Goal: Task Accomplishment & Management: Complete application form

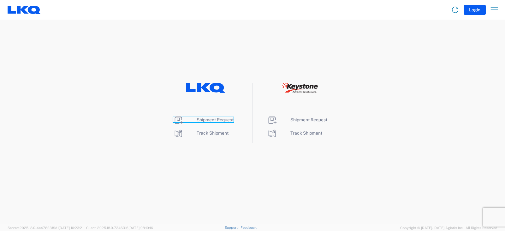
click at [210, 119] on span "Shipment Request" at bounding box center [214, 119] width 37 height 5
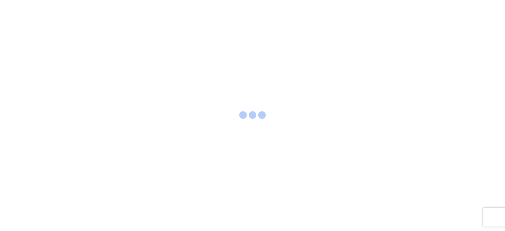
select select "FULL"
select select "LBS"
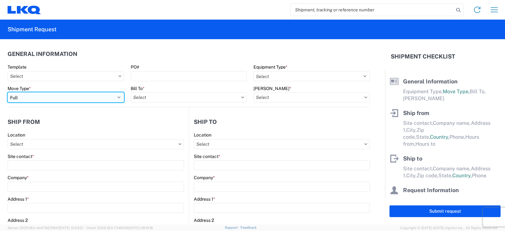
click at [25, 97] on select "Select Full Partial TL" at bounding box center [66, 97] width 116 height 10
select select "PARTIAL_TL"
click at [8, 92] on select "Select Full Partial TL" at bounding box center [66, 97] width 116 height 10
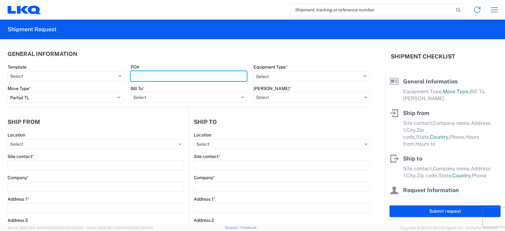
click at [149, 75] on input "PO#" at bounding box center [189, 76] width 116 height 10
type input "TRN# TH732754"
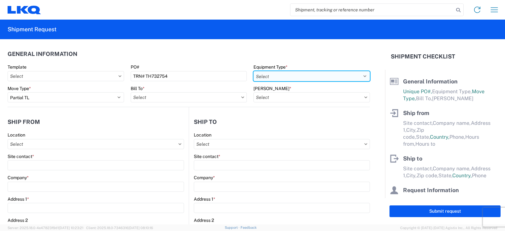
click at [269, 76] on select "Select 53’ Dry Van Flatbed Dropdeck (van) Lowboy (flatbed) Rail" at bounding box center [311, 76] width 116 height 10
select select "STDV"
click at [253, 71] on select "Select 53’ Dry Van Flatbed Dropdeck (van) Lowboy (flatbed) Rail" at bounding box center [311, 76] width 116 height 10
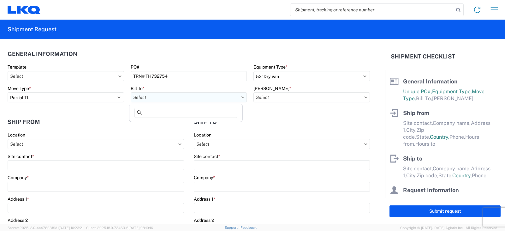
click at [153, 98] on input "Bill To *" at bounding box center [189, 97] width 116 height 10
type input "3021"
drag, startPoint x: 163, startPoint y: 125, endPoint x: 179, endPoint y: 119, distance: 17.8
click at [163, 125] on div "3021 - [US_STATE][GEOGRAPHIC_DATA]" at bounding box center [186, 125] width 110 height 10
type input "3021 - [US_STATE][GEOGRAPHIC_DATA]"
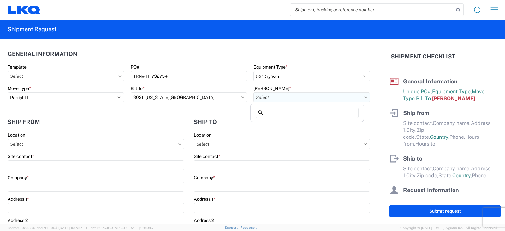
click at [261, 97] on input "[PERSON_NAME] *" at bounding box center [311, 97] width 116 height 10
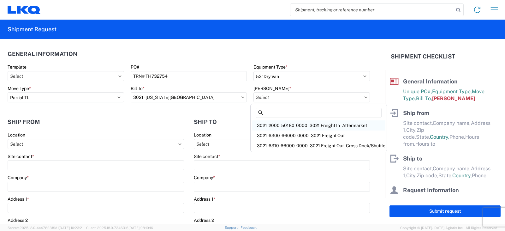
click at [271, 125] on div "3021-2000-50180-0000 - 3021 Freight In - Aftermarket" at bounding box center [318, 125] width 133 height 10
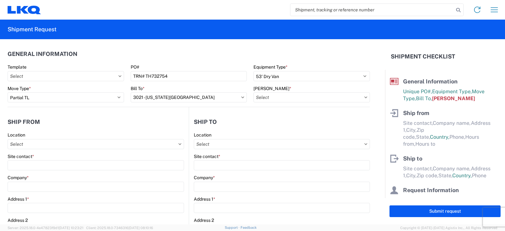
type input "3021-2000-50180-0000 - 3021 Freight In - Aftermarket"
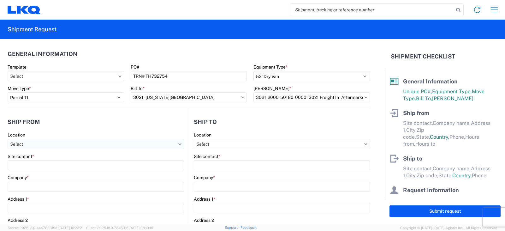
click at [22, 142] on input "Location" at bounding box center [96, 144] width 176 height 10
type input "3238"
click at [31, 172] on div "3238 - Huntington IDC" at bounding box center [64, 172] width 110 height 10
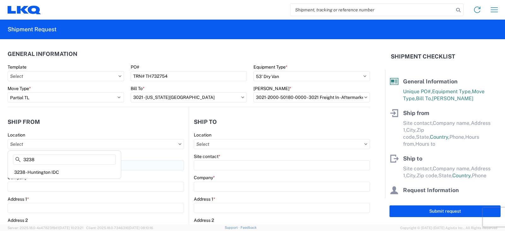
type input "3238 - Huntington IDC"
type input "LKQ Corporation"
type input "[STREET_ADDRESS]"
type input "Huntington"
type input "46750"
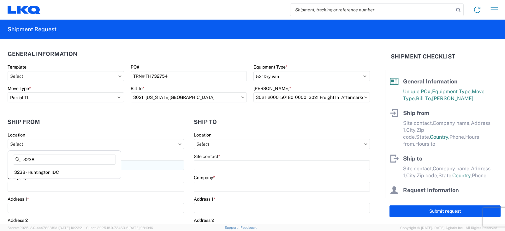
select select "IN"
select select "US"
type input "07:00"
type input "17:00"
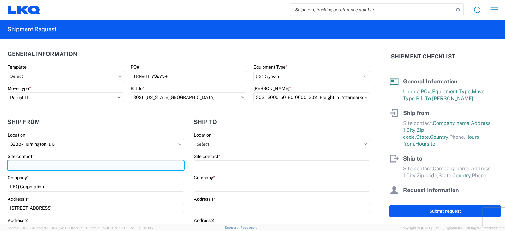
click at [25, 164] on input "Site contact *" at bounding box center [96, 165] width 176 height 10
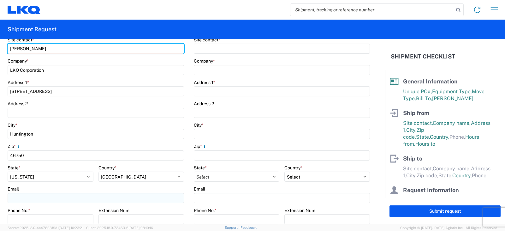
scroll to position [158, 0]
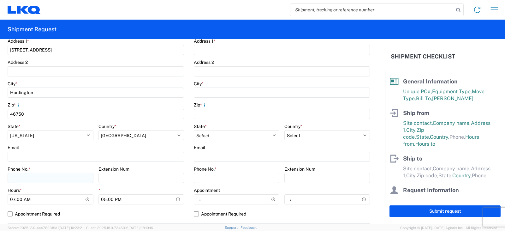
type input "[PERSON_NAME]"
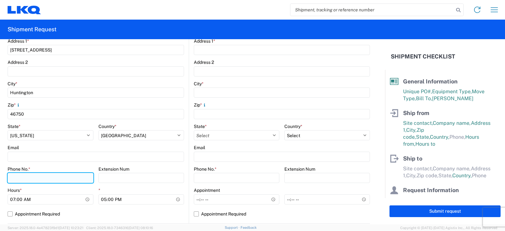
click at [13, 176] on input "Phone No. *" at bounding box center [51, 178] width 86 height 10
type input "[PHONE_NUMBER]"
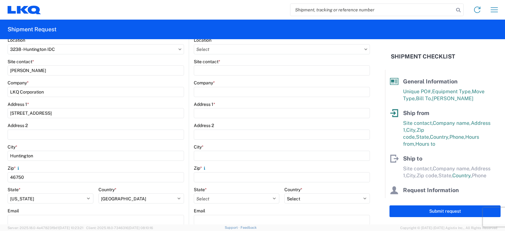
scroll to position [0, 0]
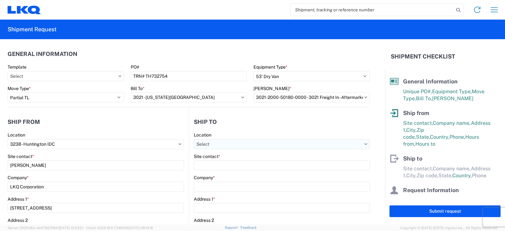
click at [209, 144] on input "Location" at bounding box center [282, 144] width 176 height 10
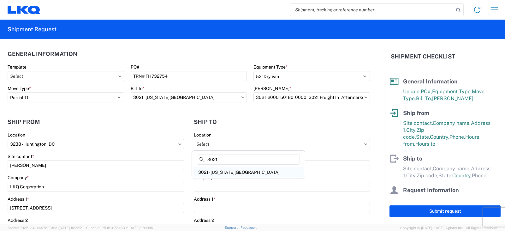
type input "3021"
click at [222, 170] on div "3021 - [US_STATE][GEOGRAPHIC_DATA]" at bounding box center [248, 172] width 110 height 10
type input "3021 - [US_STATE][GEOGRAPHIC_DATA]"
type input "LKQ Corporation"
type input "[STREET_ADDRESS]"
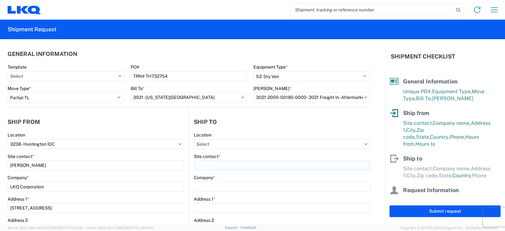
type input "Suite 100"
type input "Shawnee"
type input "66226"
select select "US"
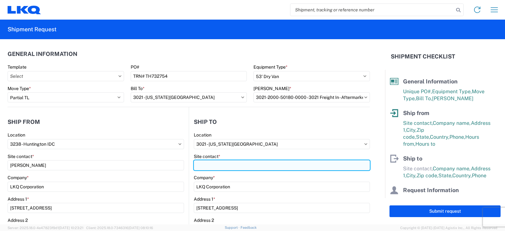
click at [196, 165] on input "Site contact *" at bounding box center [282, 165] width 176 height 10
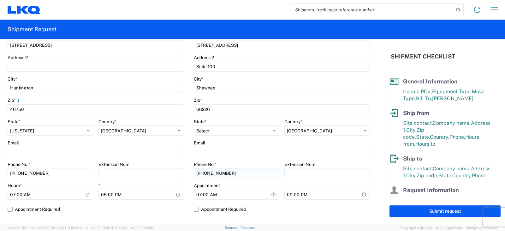
scroll to position [221, 0]
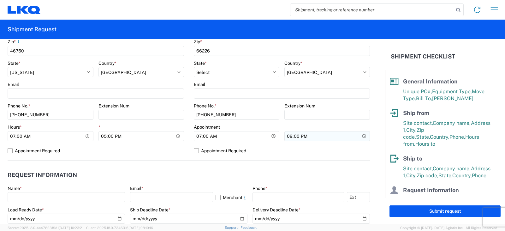
type input "SHIPPING/RECEIVING"
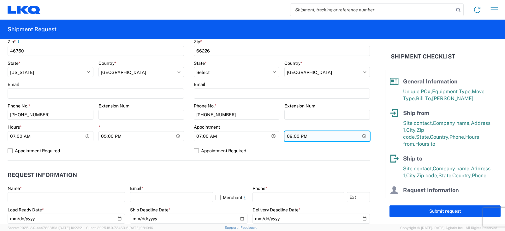
click at [184, 136] on input "21:00" at bounding box center [141, 136] width 86 height 10
type input "17:00"
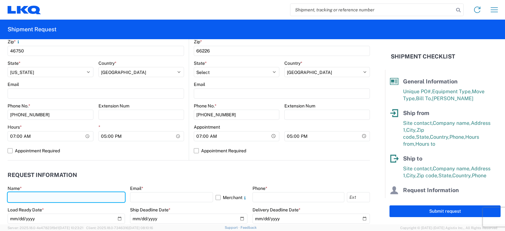
click at [19, 195] on input "text" at bounding box center [66, 197] width 117 height 10
type input "[PERSON_NAME]"
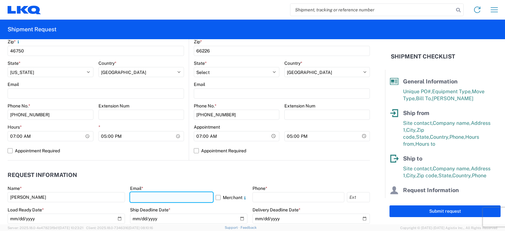
click at [153, 197] on input "text" at bounding box center [171, 197] width 83 height 10
type input "[EMAIL_ADDRESS][DOMAIN_NAME]"
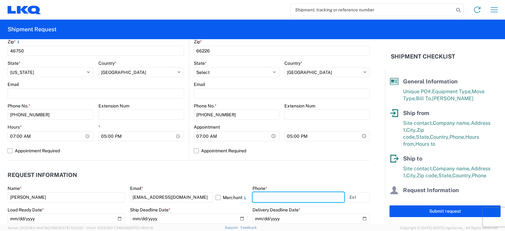
click at [255, 201] on input "text" at bounding box center [298, 197] width 92 height 10
type input "[PHONE_NUMBER]"
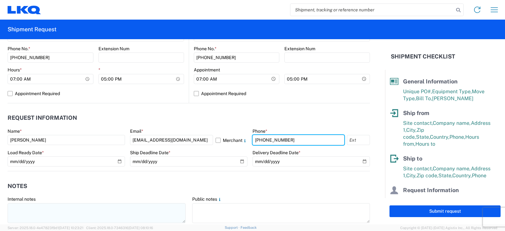
scroll to position [284, 0]
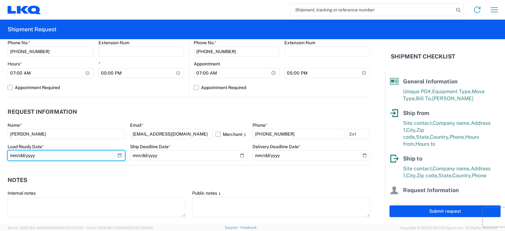
click at [117, 154] on input "date" at bounding box center [66, 155] width 117 height 10
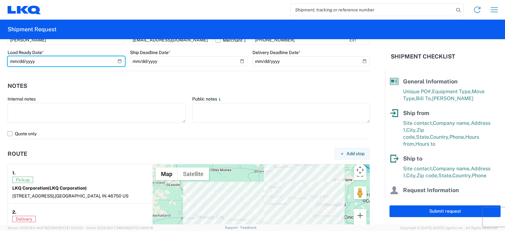
scroll to position [347, 0]
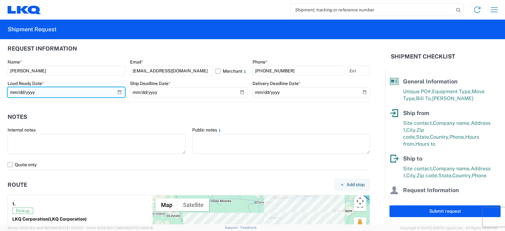
click at [119, 91] on input "date" at bounding box center [66, 92] width 117 height 10
type input "[DATE]"
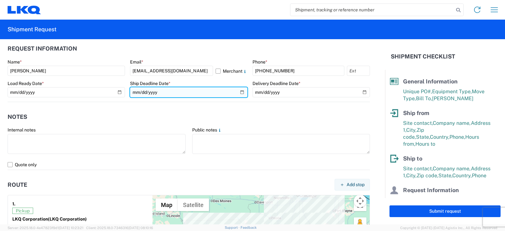
click at [237, 93] on input "date" at bounding box center [188, 92] width 117 height 10
type input "[DATE]"
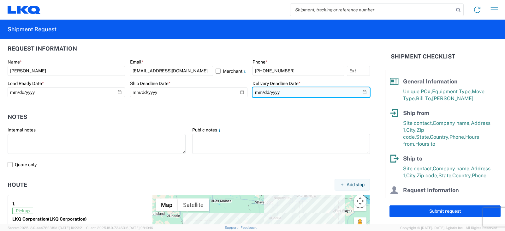
click at [357, 92] on input "date" at bounding box center [310, 92] width 117 height 10
type input "[DATE]"
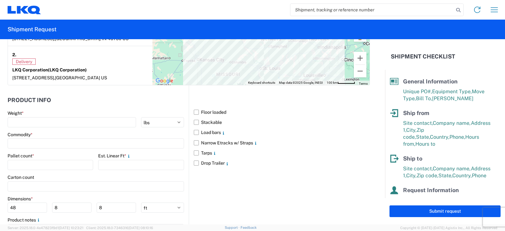
scroll to position [536, 0]
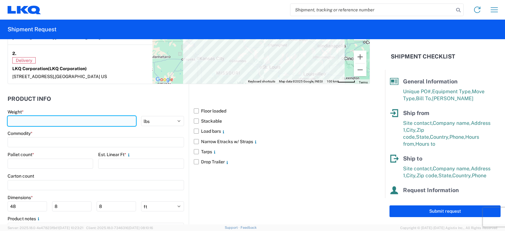
click at [19, 120] on input "number" at bounding box center [72, 121] width 128 height 10
type input "9"
type input "6360"
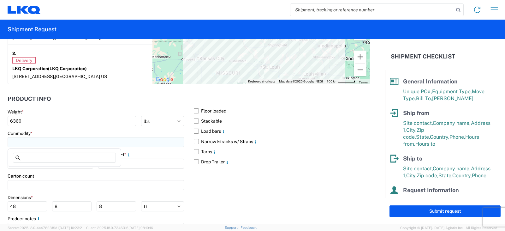
click at [28, 143] on input at bounding box center [96, 142] width 176 height 10
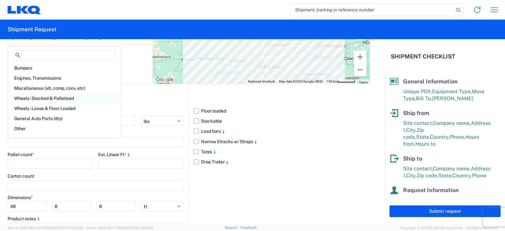
click at [32, 95] on div "Wheels - Stacked & Palletized" at bounding box center [64, 98] width 110 height 10
type input "Wheels - Stacked & Palletized"
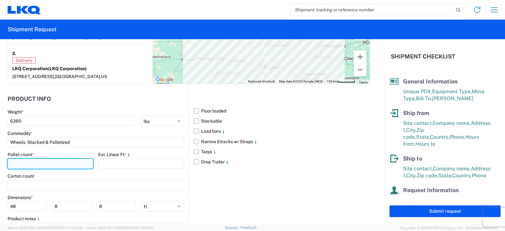
click at [15, 163] on input "number" at bounding box center [50, 163] width 85 height 10
type input "7"
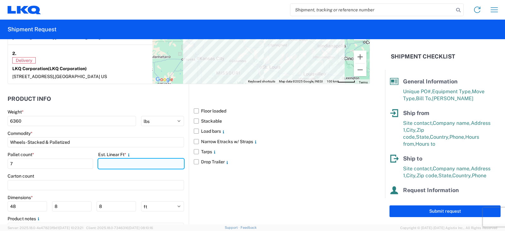
click at [101, 167] on input "number" at bounding box center [140, 163] width 85 height 10
type input "14"
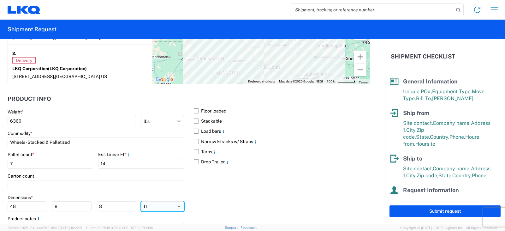
click at [175, 204] on select "ft in cm" at bounding box center [162, 206] width 43 height 10
select select "IN"
click at [141, 201] on select "ft in cm" at bounding box center [162, 206] width 43 height 10
type input "576"
type input "96"
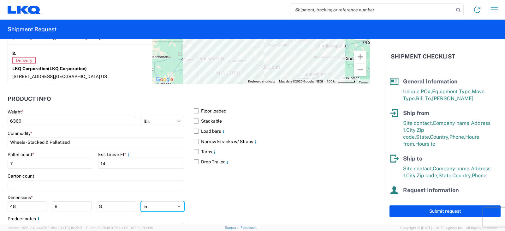
type input "96"
drag, startPoint x: 19, startPoint y: 206, endPoint x: 9, endPoint y: 209, distance: 11.2
click at [9, 209] on input "576" at bounding box center [27, 206] width 39 height 10
type input "48"
type input "42"
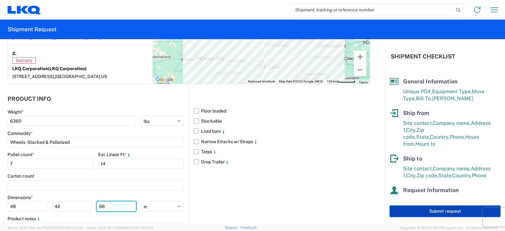
type input "88"
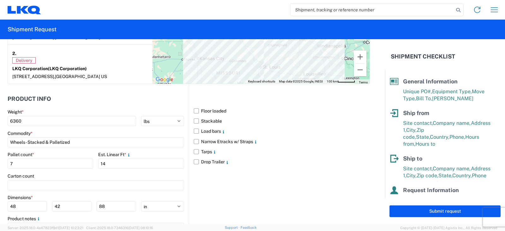
drag, startPoint x: 442, startPoint y: 211, endPoint x: 461, endPoint y: 229, distance: 25.9
click at [442, 210] on button "Submit request" at bounding box center [444, 211] width 111 height 12
select select "IN"
select select "US"
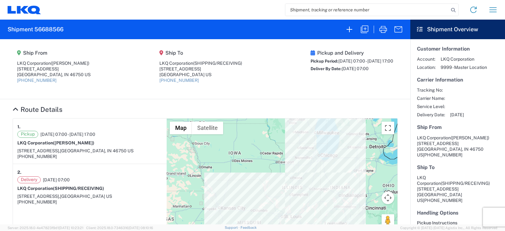
drag, startPoint x: 207, startPoint y: 100, endPoint x: 325, endPoint y: 49, distance: 128.5
click at [207, 100] on agx-collapsable-section "Route Details 1. Pickup [DATE] 07:00 - [DATE] 17:00 LKQ Corporation ([PERSON_NA…" at bounding box center [205, 188] width 410 height 178
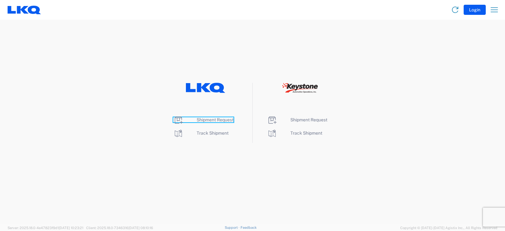
click at [201, 120] on span "Shipment Request" at bounding box center [214, 119] width 37 height 5
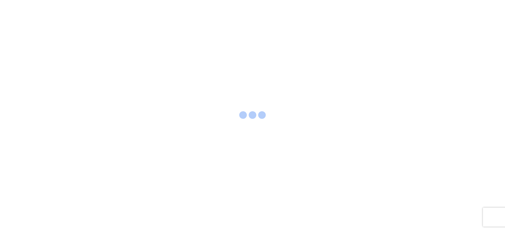
select select "FULL"
select select "LBS"
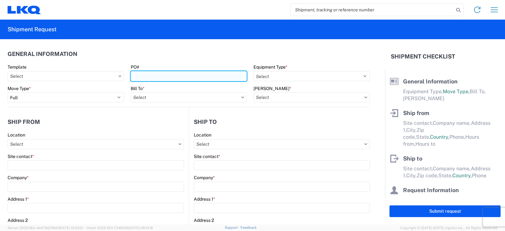
click at [152, 74] on input "PO#" at bounding box center [189, 76] width 116 height 10
type input "BEN HERNANDEZ FT 9/5"
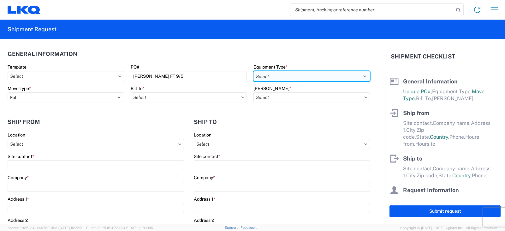
click at [291, 74] on select "Select 53’ Dry Van Flatbed Dropdeck (van) Lowboy (flatbed) Rail" at bounding box center [311, 76] width 116 height 10
select select "STDV"
click at [253, 71] on select "Select 53’ Dry Van Flatbed Dropdeck (van) Lowboy (flatbed) Rail" at bounding box center [311, 76] width 116 height 10
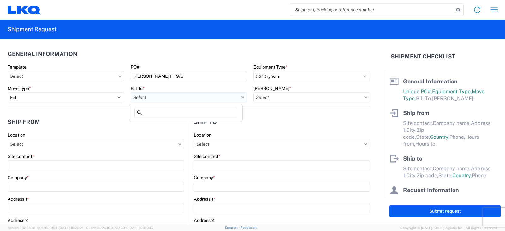
click at [144, 97] on input "Bill To *" at bounding box center [189, 97] width 116 height 10
type input "3238"
click at [162, 125] on div "3238 - Huntington IDC" at bounding box center [186, 125] width 110 height 10
type input "3238 - Huntington IDC"
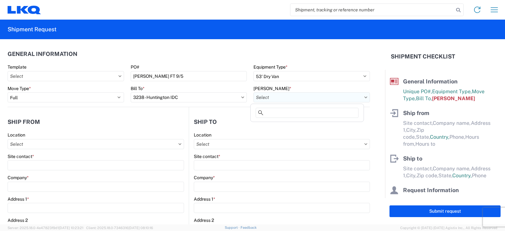
click at [260, 96] on input "[PERSON_NAME] *" at bounding box center [311, 97] width 116 height 10
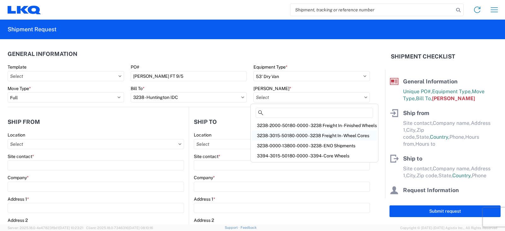
click at [265, 135] on div "3238-3015-50180-0000 - 3238 Freight In - Wheel Cores" at bounding box center [314, 135] width 125 height 10
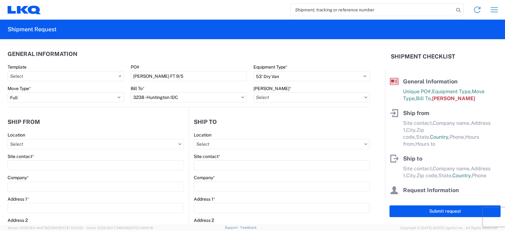
type input "3238-3015-50180-0000 - 3238 Freight In - Wheel Cores"
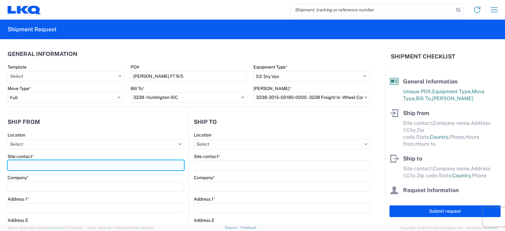
click at [15, 164] on input "Site contact *" at bounding box center [96, 165] width 176 height 10
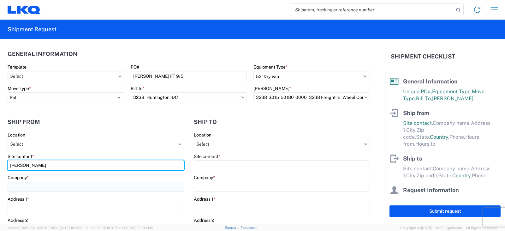
type input "BEN HERNANDEZ"
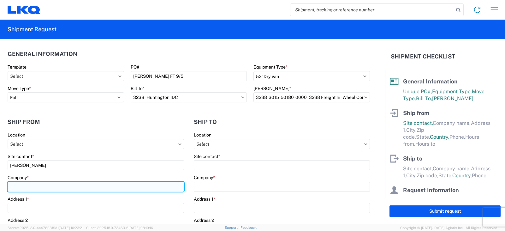
click at [15, 186] on input "Company *" at bounding box center [96, 186] width 176 height 10
type input "AUTO PARTS OUTLET"
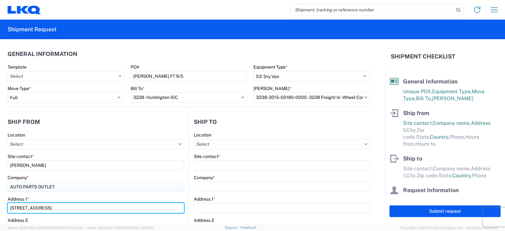
type input "3949 W VAN BUREN STREET"
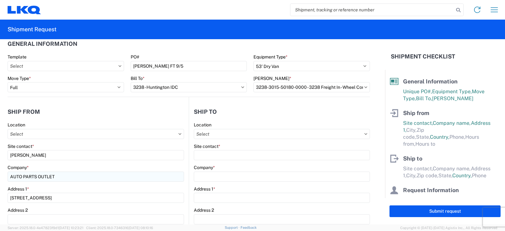
scroll to position [119, 0]
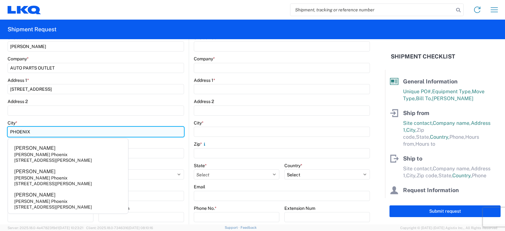
click at [61, 128] on input "PHOENIX" at bounding box center [96, 131] width 176 height 10
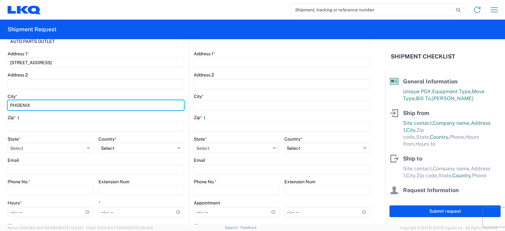
scroll to position [150, 0]
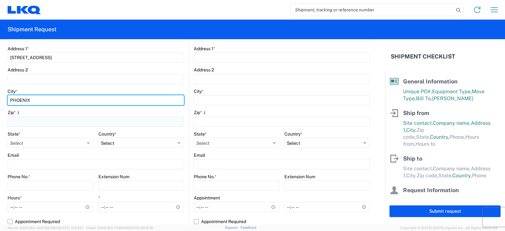
type input "PHOENIX"
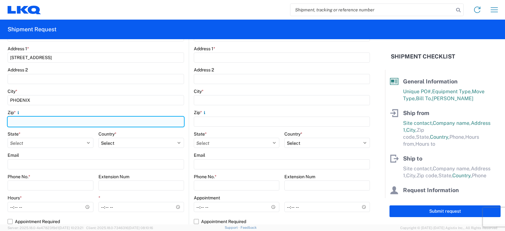
click at [14, 120] on input "Zip *" at bounding box center [96, 121] width 176 height 10
type input "85009"
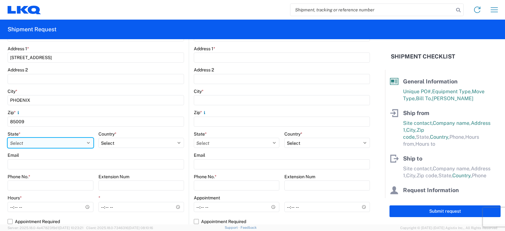
click at [36, 142] on select "Select Alabama Alaska Arizona Arkansas Armed Forces Americas Armed Forces Europ…" at bounding box center [51, 143] width 86 height 10
select select "AZ"
click at [8, 138] on select "Select Alabama Alaska Arizona Arkansas Armed Forces Americas Armed Forces Europ…" at bounding box center [51, 143] width 86 height 10
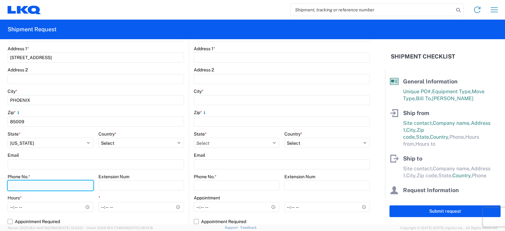
click at [13, 186] on input "Phone No. *" at bounding box center [51, 185] width 86 height 10
type input "480-703-8406"
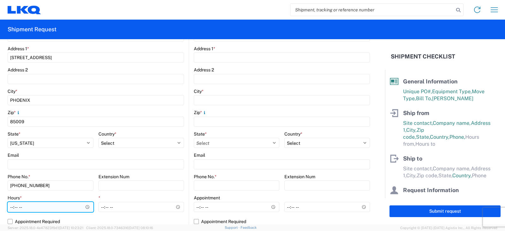
click at [12, 207] on input "Hours *" at bounding box center [51, 207] width 86 height 10
type input "08:00"
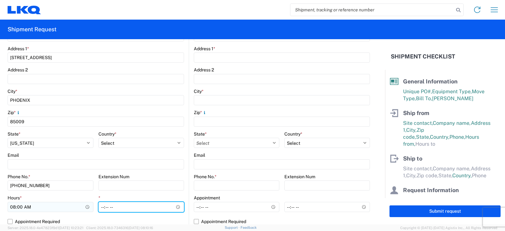
type input "11:00"
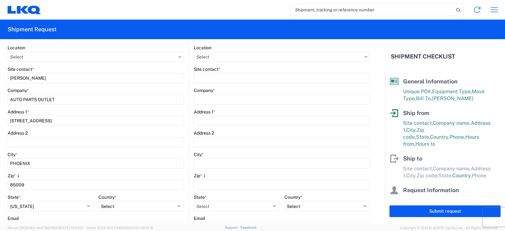
scroll to position [24, 0]
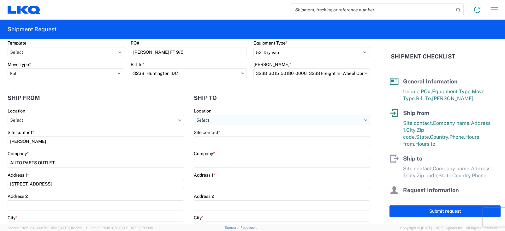
click at [200, 117] on input "Location" at bounding box center [282, 120] width 176 height 10
type input "3238"
click at [216, 149] on div "3238 - Huntington IDC" at bounding box center [248, 148] width 110 height 10
type input "3238 - Huntington IDC"
type input "LKQ Corporation"
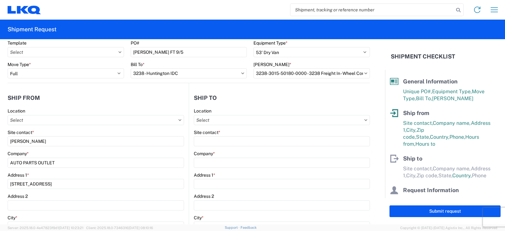
type input "[STREET_ADDRESS]"
type input "Huntington"
type input "46750"
select select "IN"
select select "US"
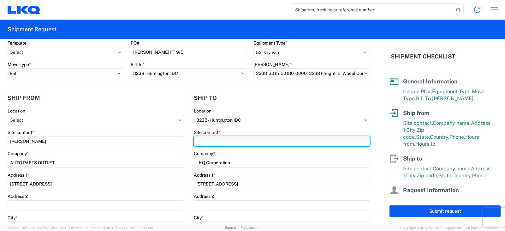
click at [204, 141] on input "Site contact *" at bounding box center [282, 141] width 176 height 10
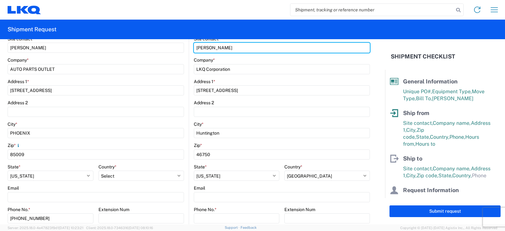
scroll to position [150, 0]
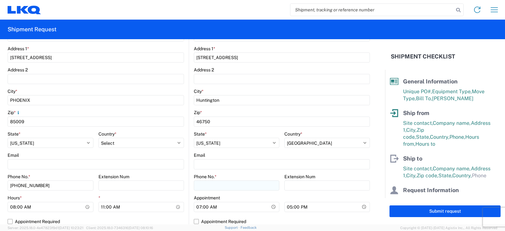
type input "[PERSON_NAME]"
click at [194, 185] on input "Phone No. *" at bounding box center [236, 185] width 85 height 10
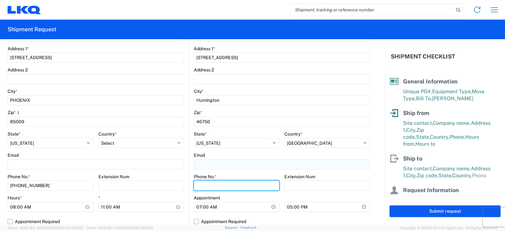
type input "[PHONE_NUMBER]"
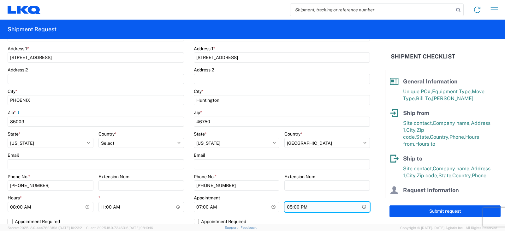
click at [284, 208] on input "17:00" at bounding box center [326, 207] width 85 height 10
type input "15:00"
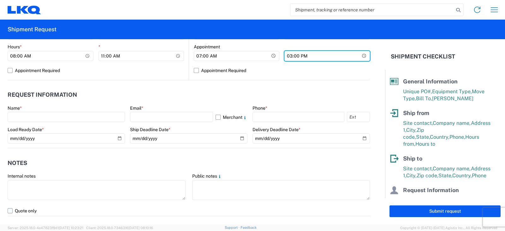
scroll to position [308, 0]
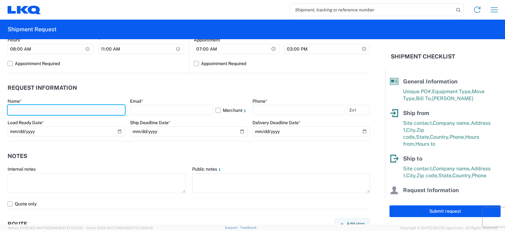
click at [14, 108] on input "text" at bounding box center [66, 110] width 117 height 10
type input "[PERSON_NAME]"
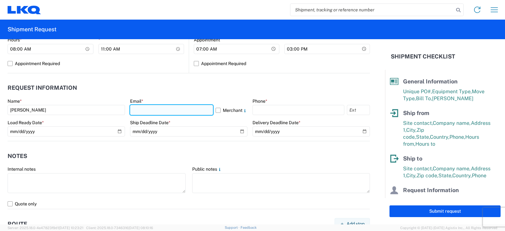
click at [132, 111] on input "text" at bounding box center [171, 110] width 83 height 10
type input "[EMAIL_ADDRESS][DOMAIN_NAME]"
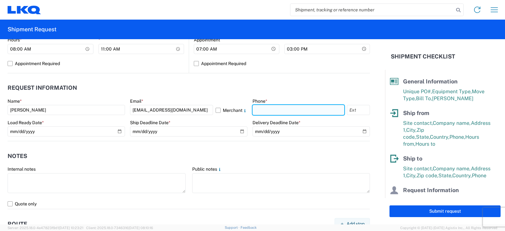
click at [256, 111] on input "text" at bounding box center [298, 110] width 92 height 10
type input "[PHONE_NUMBER]"
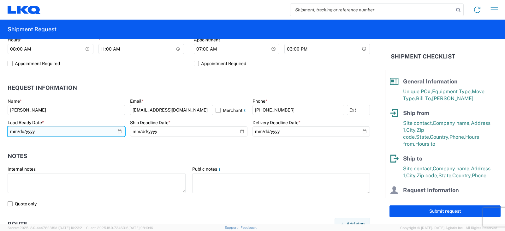
click at [118, 131] on input "date" at bounding box center [66, 131] width 117 height 10
type input "[DATE]"
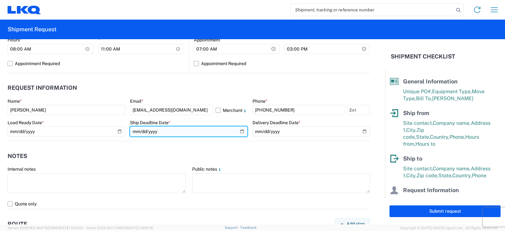
click at [240, 130] on input "date" at bounding box center [188, 131] width 117 height 10
type input "[DATE]"
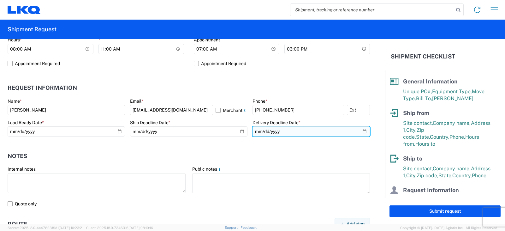
click at [357, 130] on input "date" at bounding box center [310, 131] width 117 height 10
type input "2025-09-09"
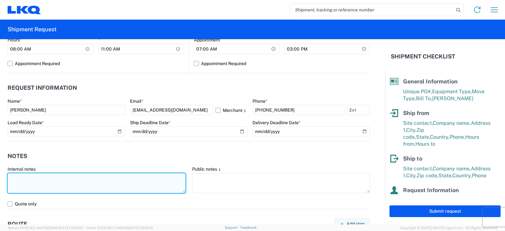
click at [20, 176] on textarea at bounding box center [97, 183] width 178 height 20
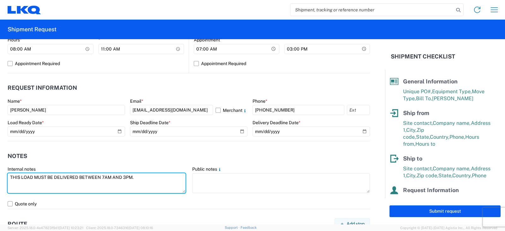
drag, startPoint x: 138, startPoint y: 175, endPoint x: 3, endPoint y: 185, distance: 135.4
click at [3, 185] on form "General Information Template PO# BEN HERNANDEZ FT 9/5 Equipment Type * Select 5…" at bounding box center [192, 131] width 385 height 185
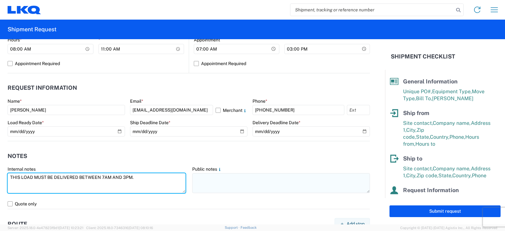
type textarea "THIS LOAD MUST BE DELIVERED BETWEEN 7AM AND 3PM."
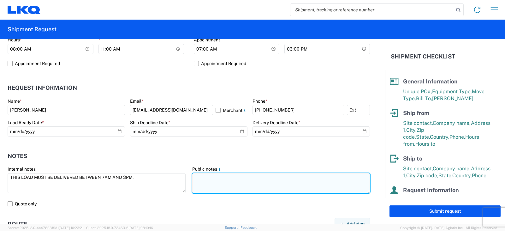
click at [193, 175] on textarea at bounding box center [281, 183] width 178 height 20
paste textarea "THIS LOAD MUST BE DELIVERED BETWEEN 7AM AND 3PM."
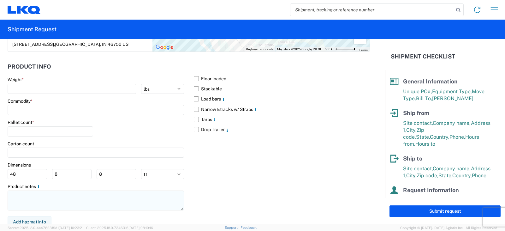
scroll to position [572, 0]
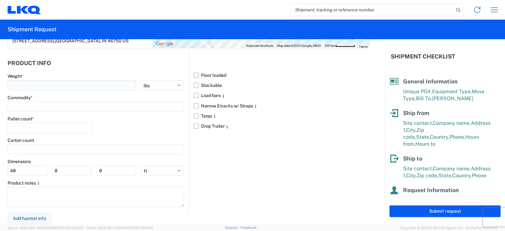
type textarea "THIS LOAD MUST BE DELIVERED BETWEEN 7AM AND 3PM."
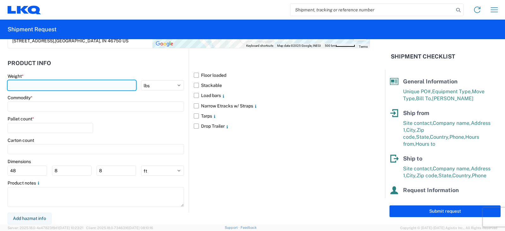
click at [24, 85] on input "number" at bounding box center [72, 85] width 128 height 10
type input "40000"
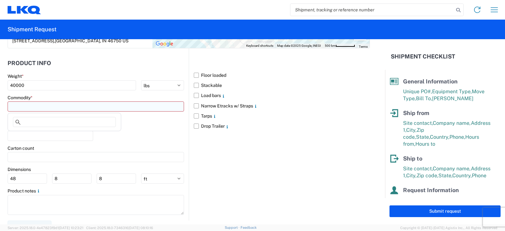
click at [16, 105] on input at bounding box center [96, 106] width 176 height 10
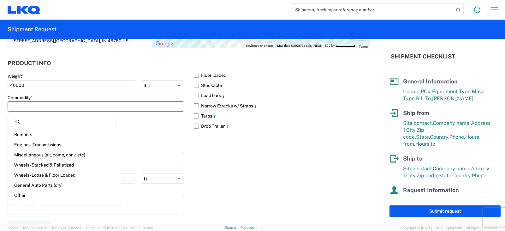
click at [23, 163] on div "Wheels - Stacked & Palletized" at bounding box center [64, 165] width 110 height 10
type input "Wheels - Stacked & Palletized"
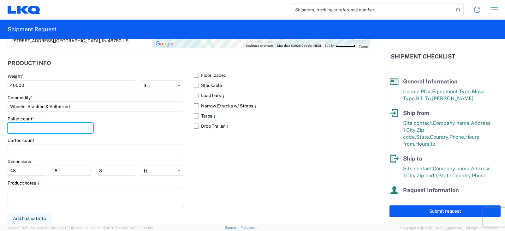
click at [14, 128] on input "number" at bounding box center [50, 128] width 85 height 10
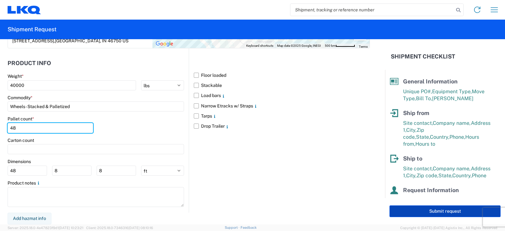
type input "48"
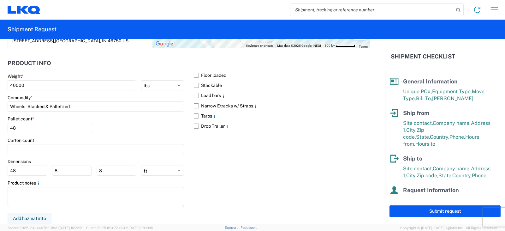
drag, startPoint x: 434, startPoint y: 212, endPoint x: 498, endPoint y: 211, distance: 64.3
click at [434, 211] on button "Submit request" at bounding box center [444, 211] width 111 height 12
select select "AZ"
select select "US"
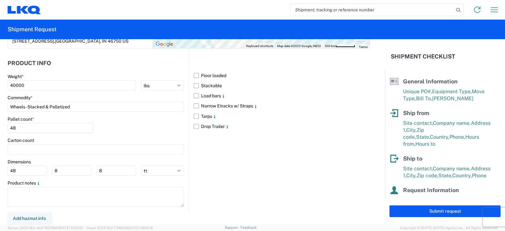
scroll to position [571, 0]
